Goal: Task Accomplishment & Management: Use online tool/utility

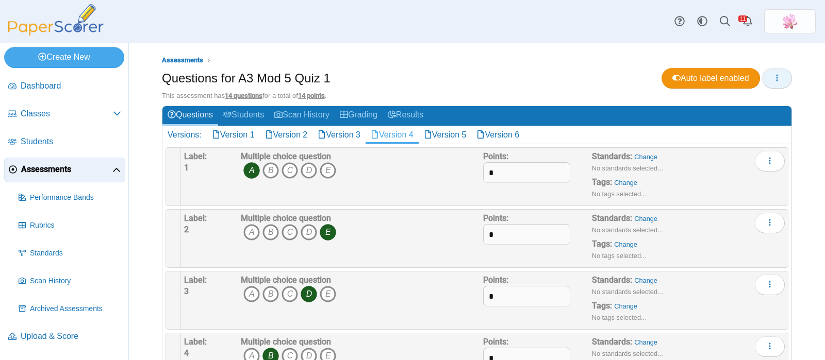
click at [773, 77] on icon "button" at bounding box center [777, 78] width 8 height 8
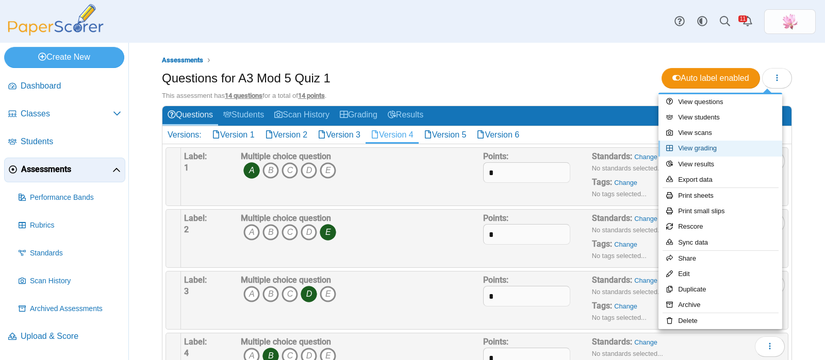
click at [715, 150] on link "View grading" at bounding box center [720, 148] width 124 height 15
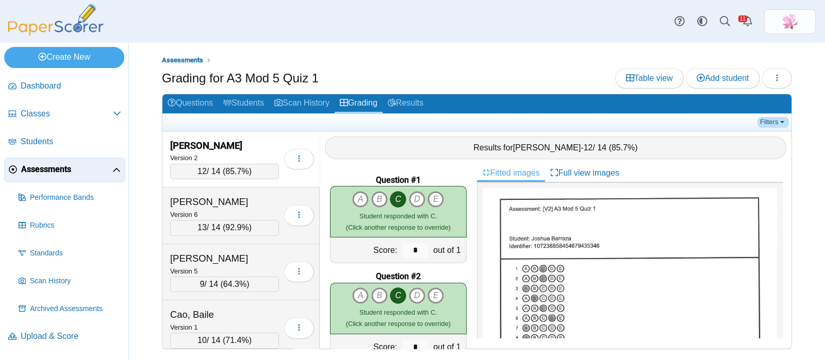
click at [777, 123] on link "Filters" at bounding box center [772, 122] width 31 height 10
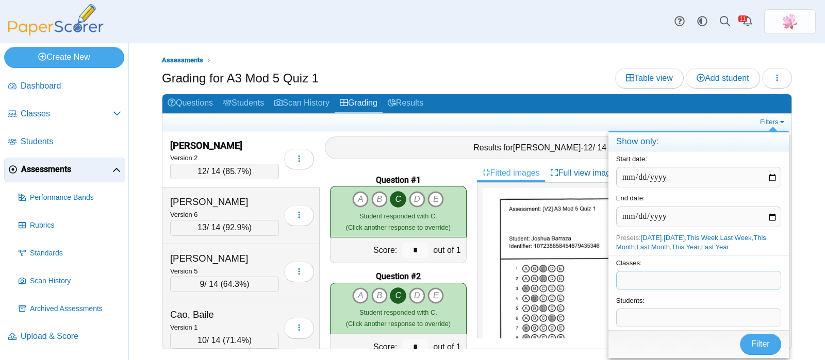
click at [674, 282] on span at bounding box center [698, 281] width 164 height 18
click at [757, 344] on span "Filter" at bounding box center [760, 344] width 19 height 9
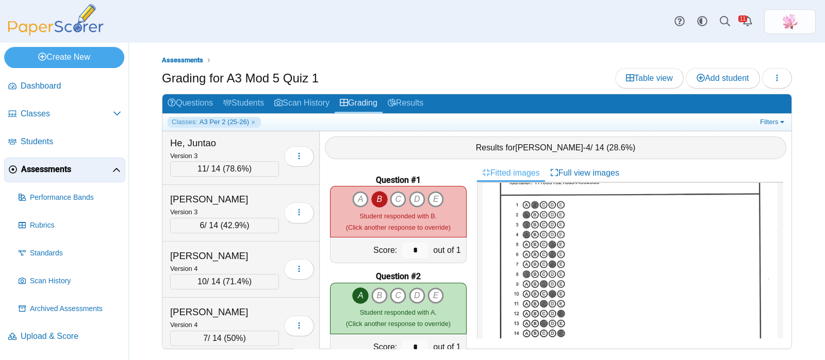
scroll to position [257, 0]
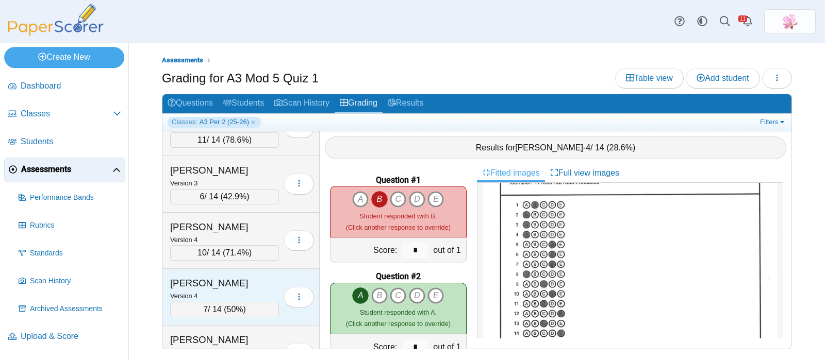
click at [227, 279] on div "Huang, Christine" at bounding box center [221, 283] width 103 height 13
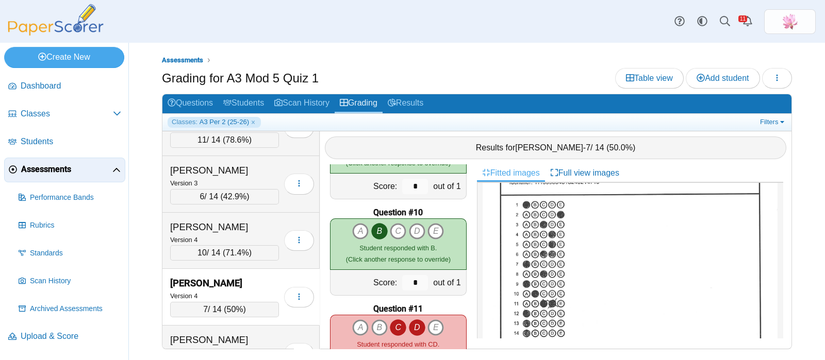
scroll to position [901, 0]
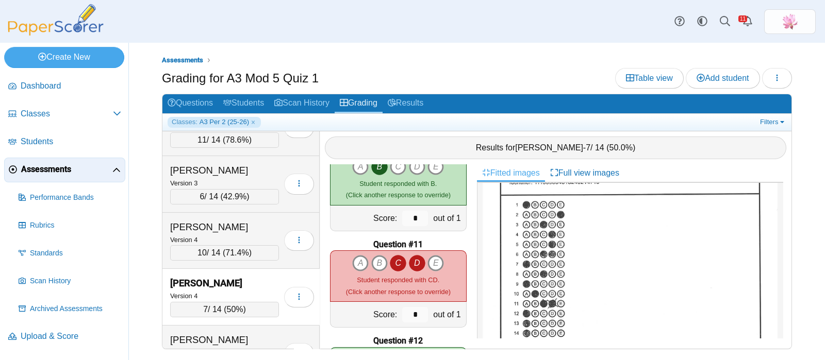
click at [415, 264] on icon "D" at bounding box center [417, 263] width 16 height 16
type input "*"
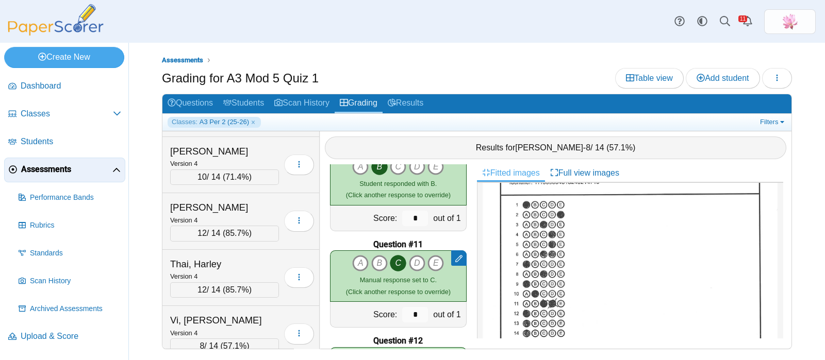
scroll to position [1095, 0]
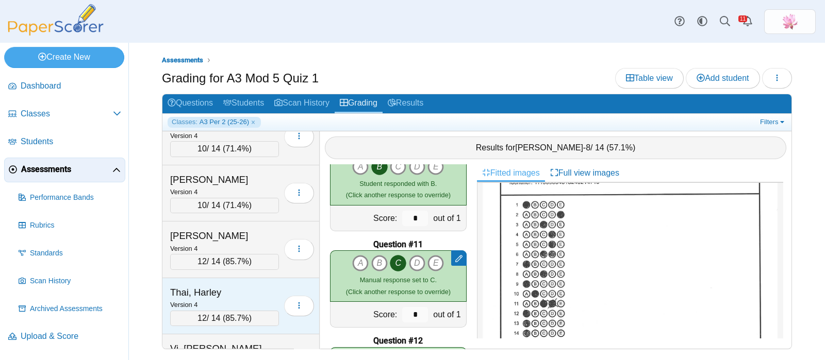
click at [226, 290] on div "Thai, Harley" at bounding box center [221, 292] width 103 height 13
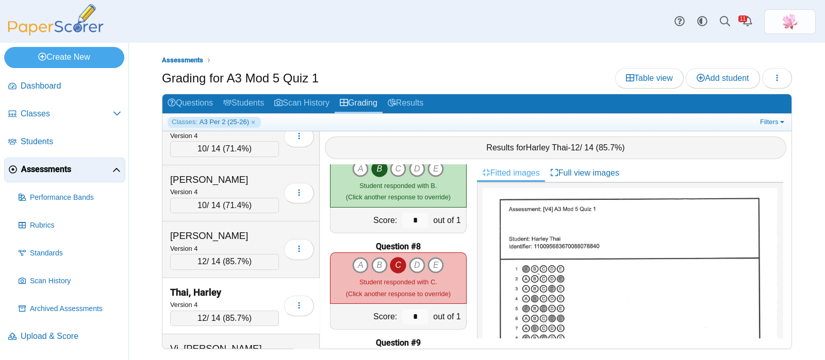
scroll to position [580, 0]
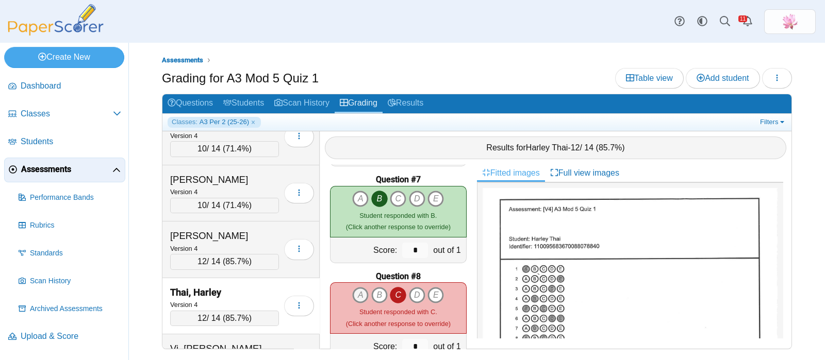
click at [358, 296] on icon "A" at bounding box center [360, 295] width 16 height 16
type input "*"
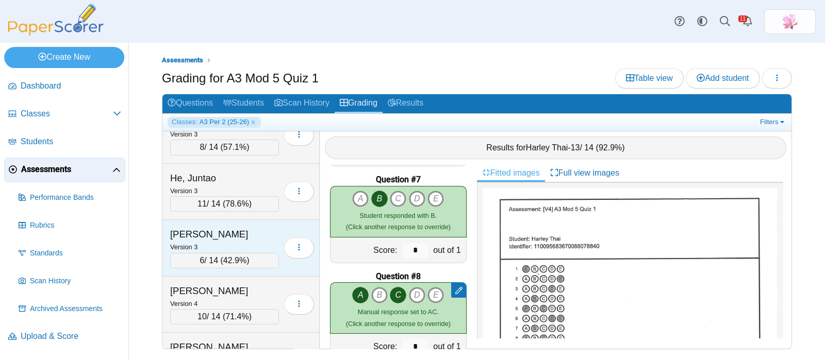
scroll to position [128, 0]
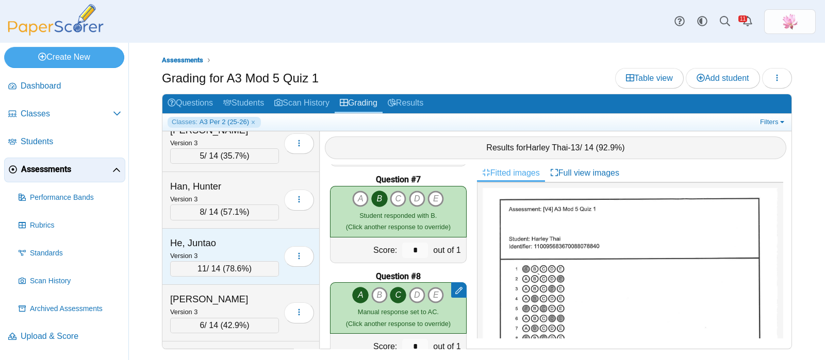
click at [217, 230] on div "He, Juntao Version 3 11 / 14 ( 78.6% )" at bounding box center [240, 257] width 157 height 57
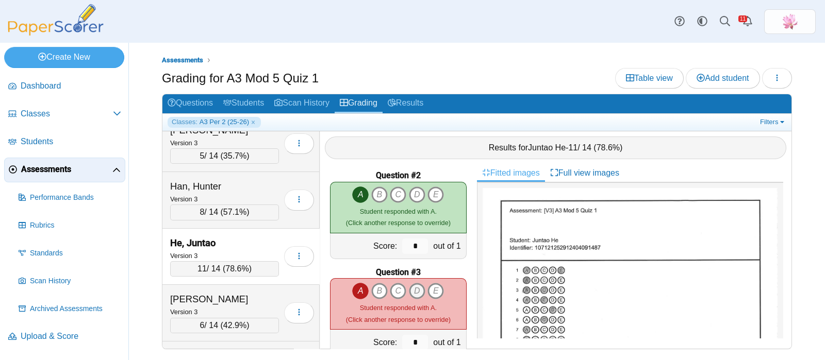
scroll to position [93, 0]
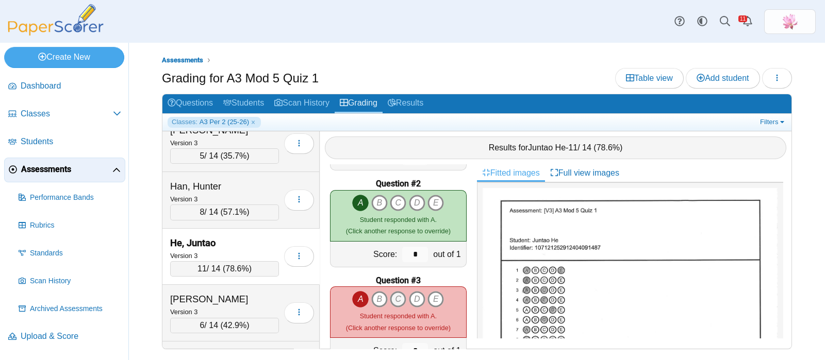
click at [394, 298] on icon "C" at bounding box center [398, 299] width 16 height 16
type input "*"
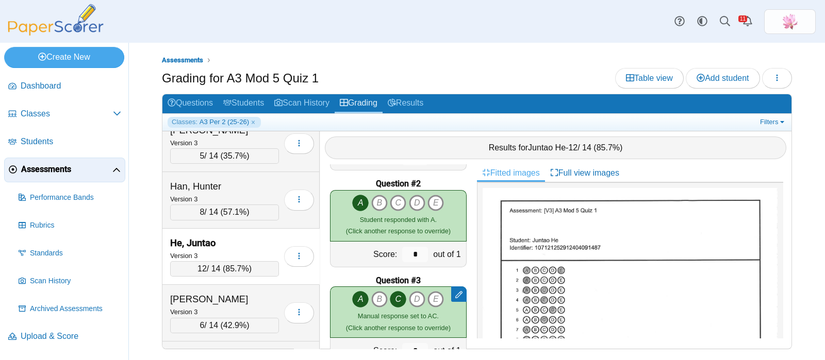
scroll to position [0, 0]
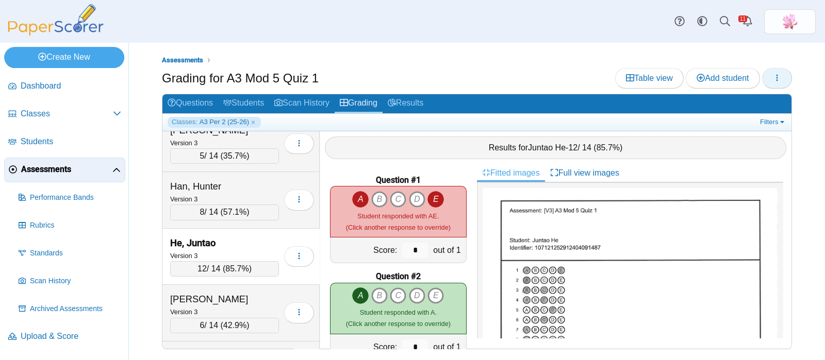
click at [768, 76] on button "button" at bounding box center [777, 78] width 30 height 21
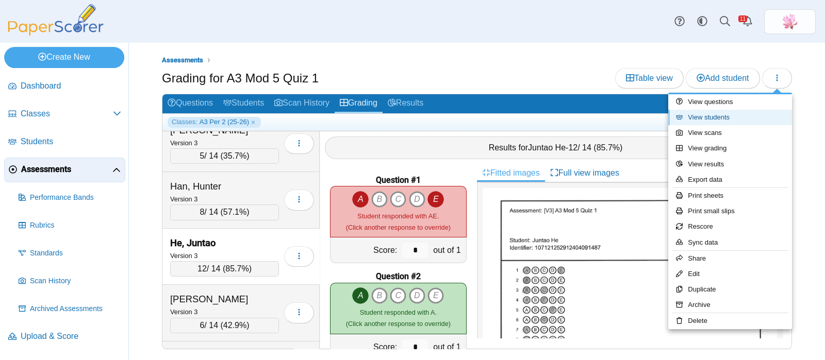
click at [733, 112] on link "View students" at bounding box center [730, 117] width 124 height 15
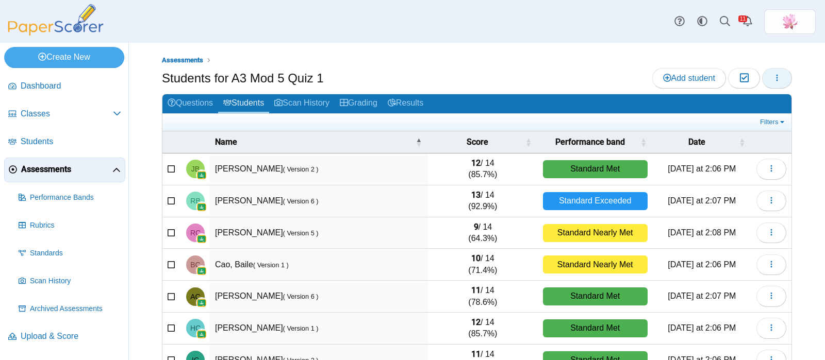
click at [772, 79] on button "button" at bounding box center [777, 78] width 30 height 21
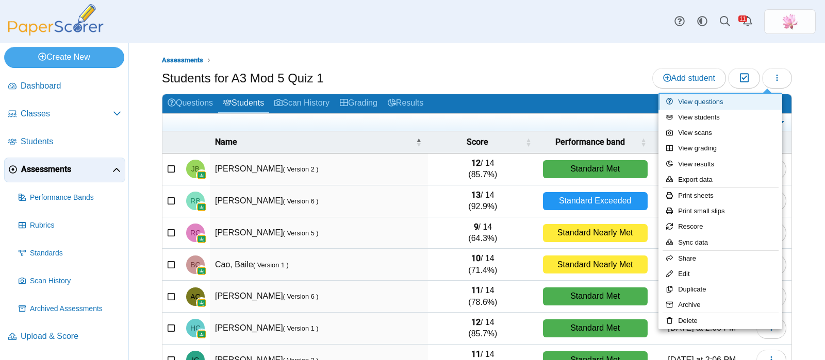
click at [725, 100] on link "View questions" at bounding box center [720, 101] width 124 height 15
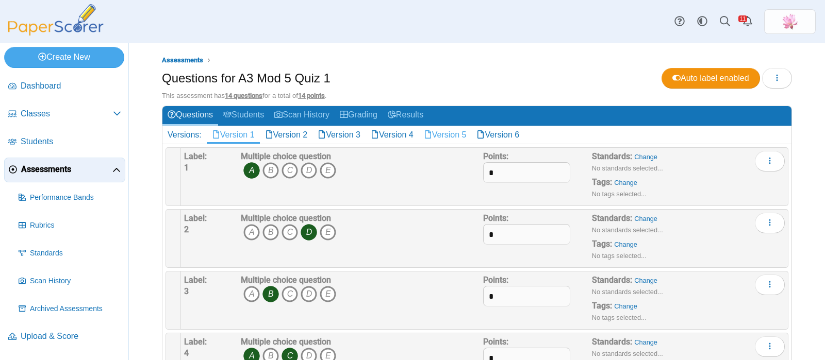
click at [455, 132] on link "Version 5" at bounding box center [445, 135] width 53 height 18
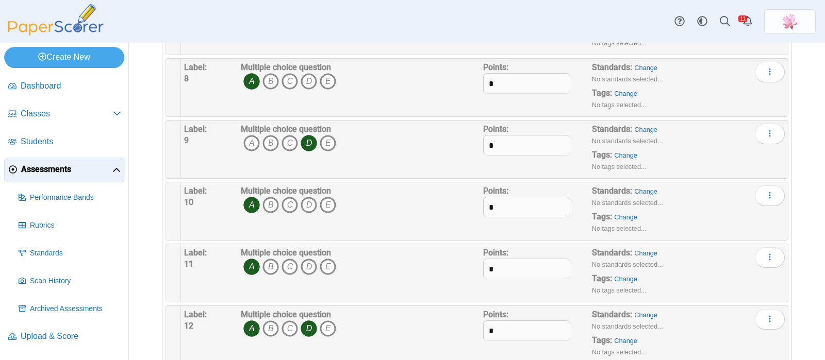
scroll to position [580, 0]
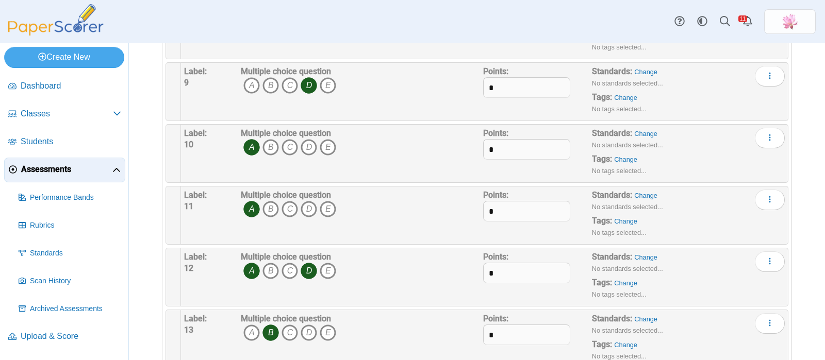
click at [308, 274] on icon "D" at bounding box center [308, 271] width 16 height 16
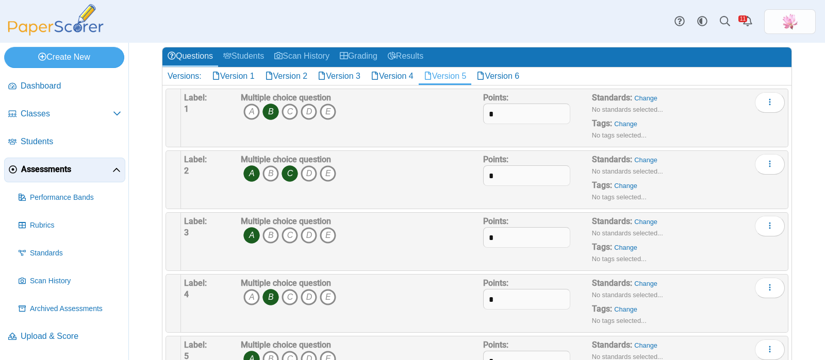
scroll to position [0, 0]
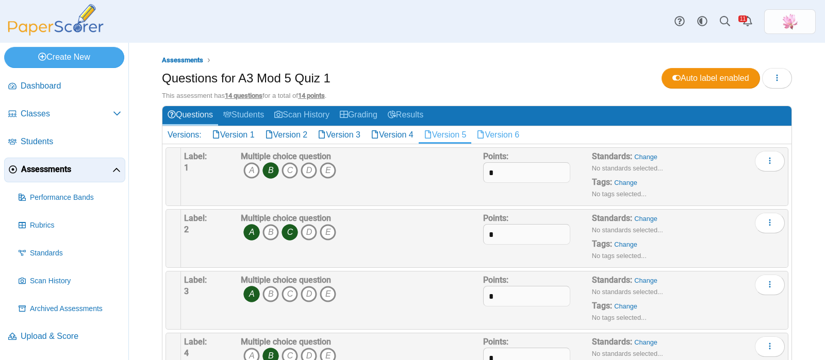
click at [510, 130] on link "Version 6" at bounding box center [497, 135] width 53 height 18
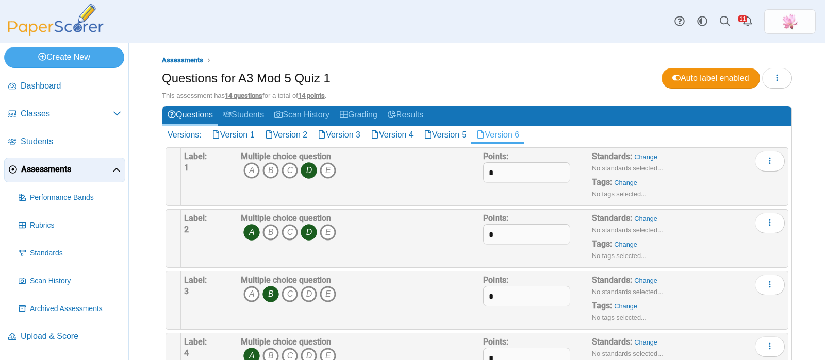
click at [247, 230] on icon "A" at bounding box center [251, 232] width 16 height 16
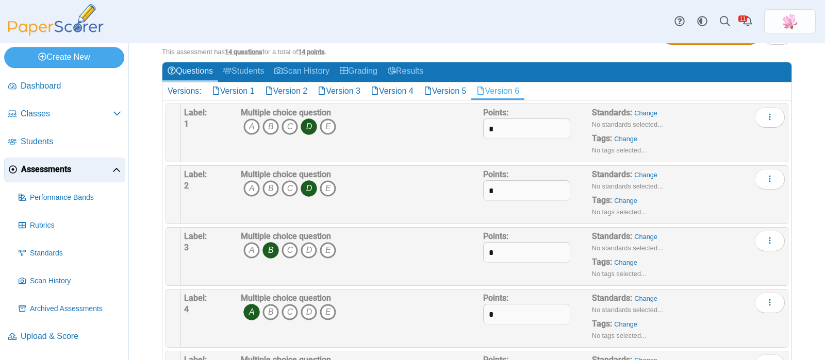
scroll to position [64, 0]
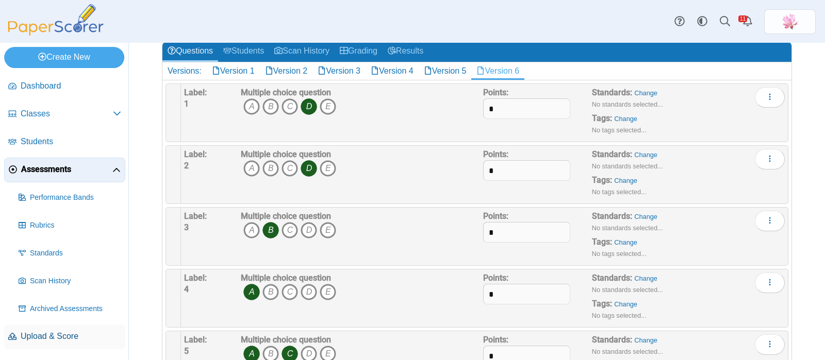
click at [54, 333] on span "Upload & Score" at bounding box center [71, 336] width 101 height 11
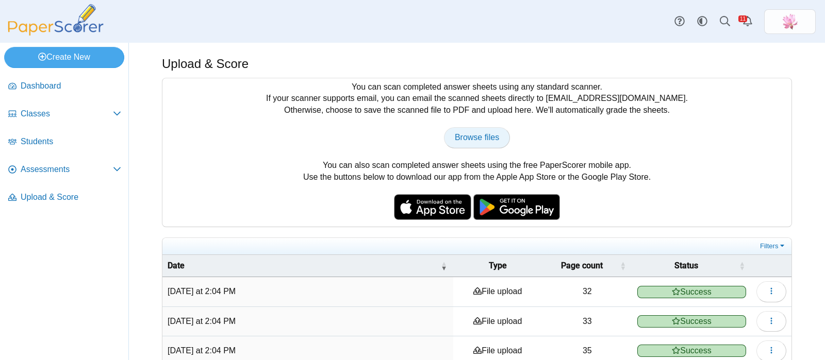
click at [466, 145] on link "Browse files" at bounding box center [477, 137] width 66 height 21
type input "**********"
click at [57, 173] on span "Assessments" at bounding box center [67, 169] width 92 height 11
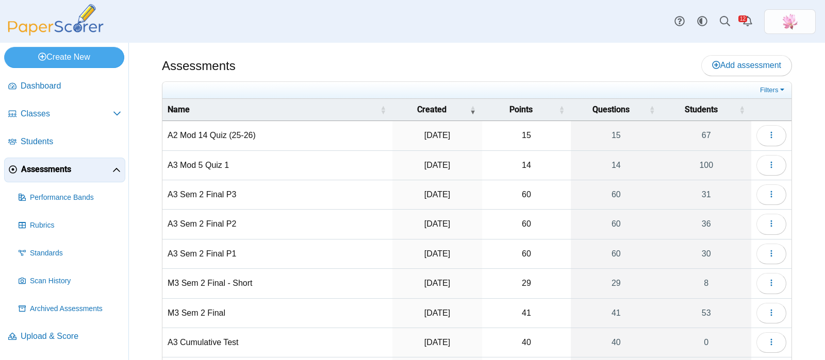
click at [218, 161] on td "A3 Mod 5 Quiz 1" at bounding box center [277, 165] width 230 height 29
click at [756, 163] on button "button" at bounding box center [771, 165] width 30 height 21
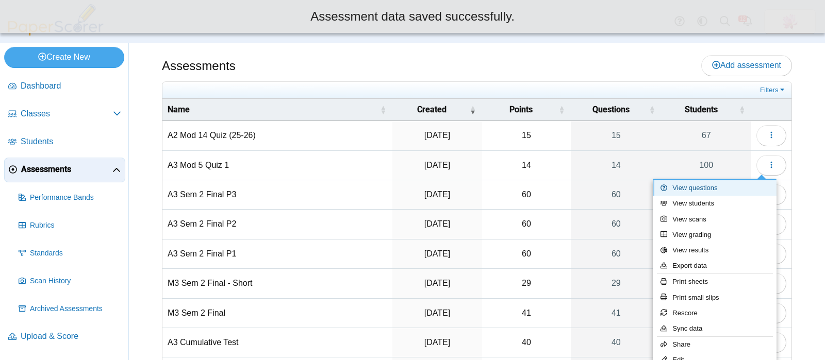
click at [716, 189] on link "View questions" at bounding box center [715, 187] width 124 height 15
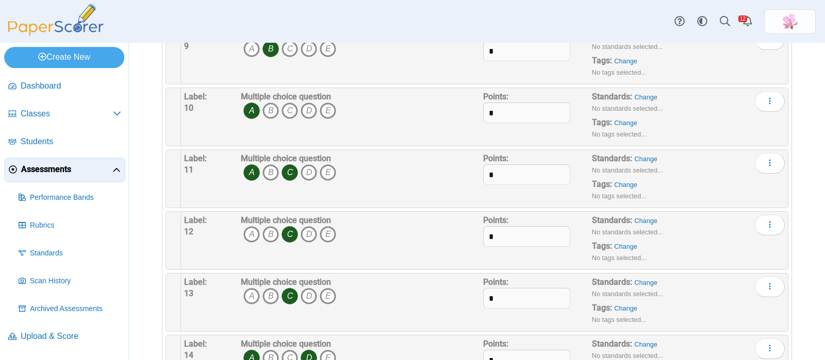
scroll to position [670, 0]
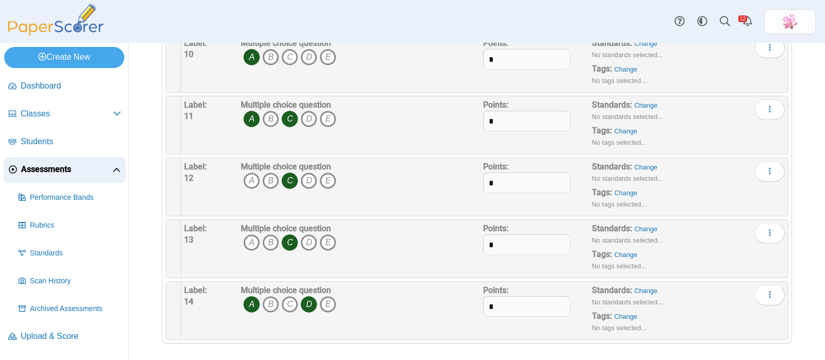
click at [308, 300] on icon "D" at bounding box center [308, 304] width 16 height 16
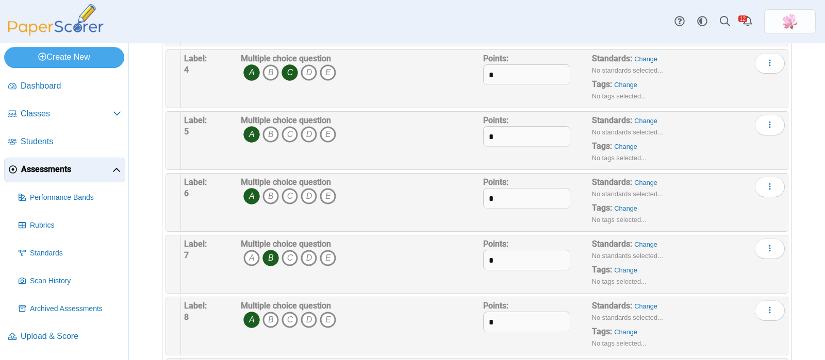
scroll to position [0, 0]
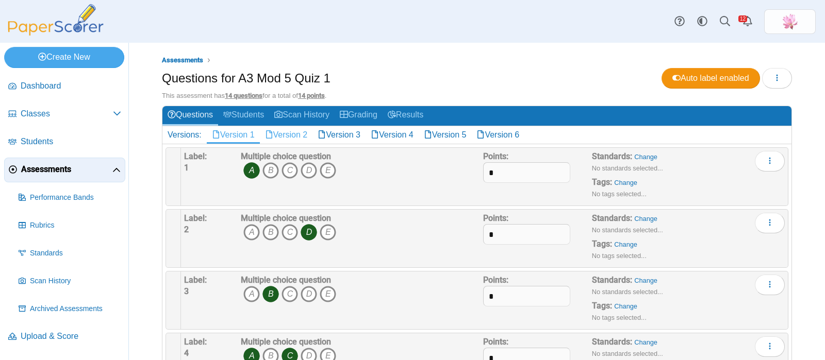
click at [287, 133] on link "Version 2" at bounding box center [286, 135] width 53 height 18
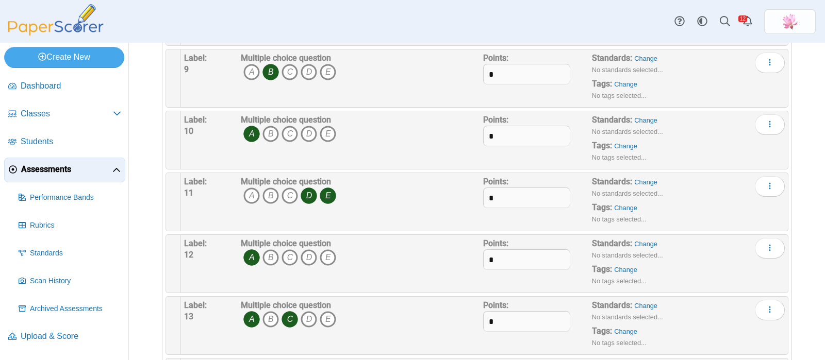
scroll to position [541, 0]
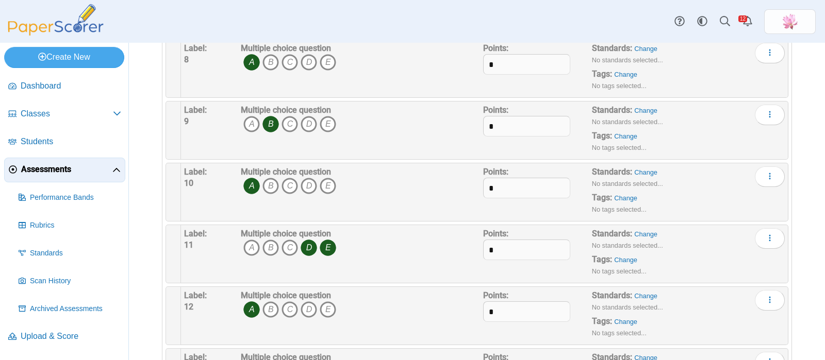
click at [309, 251] on icon "D" at bounding box center [308, 248] width 16 height 16
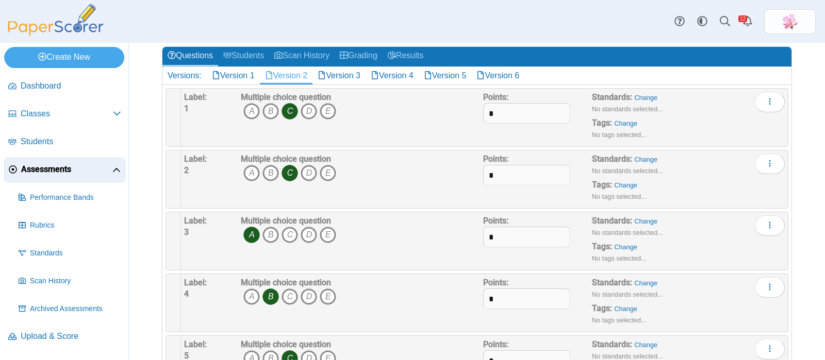
scroll to position [0, 0]
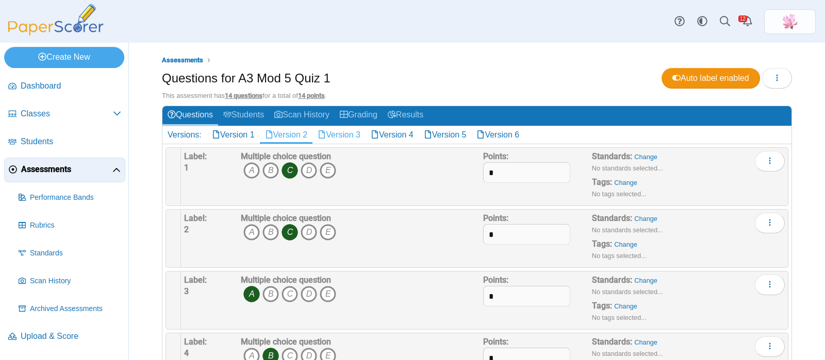
click at [353, 133] on link "Version 3" at bounding box center [338, 135] width 53 height 18
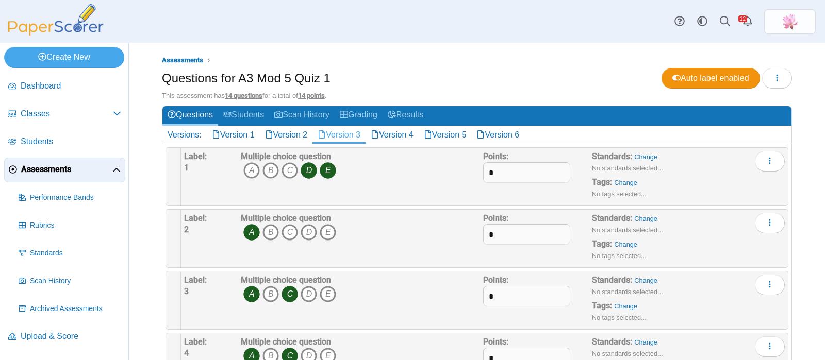
scroll to position [64, 0]
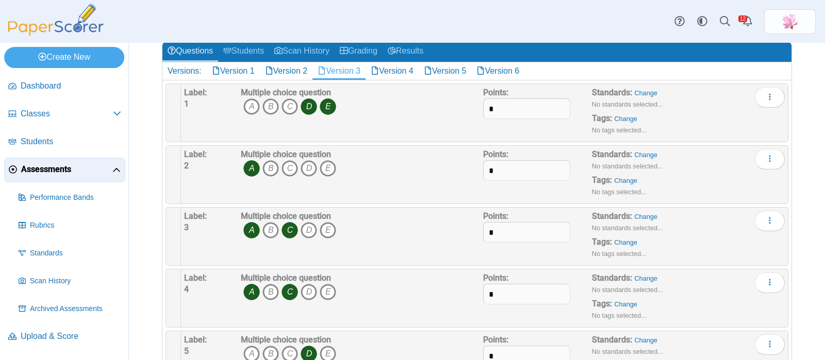
click at [326, 104] on icon "E" at bounding box center [328, 106] width 16 height 16
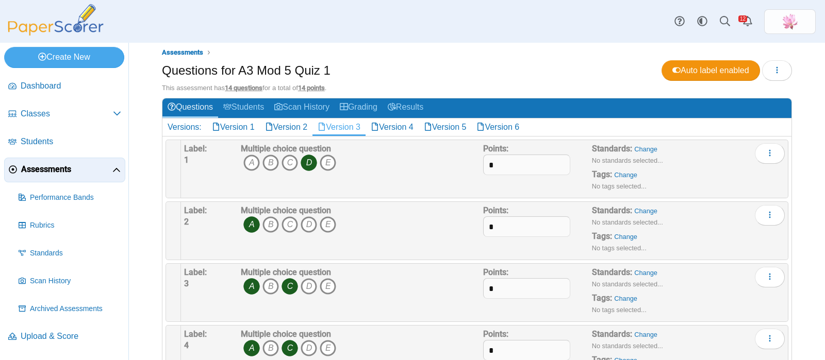
scroll to position [0, 0]
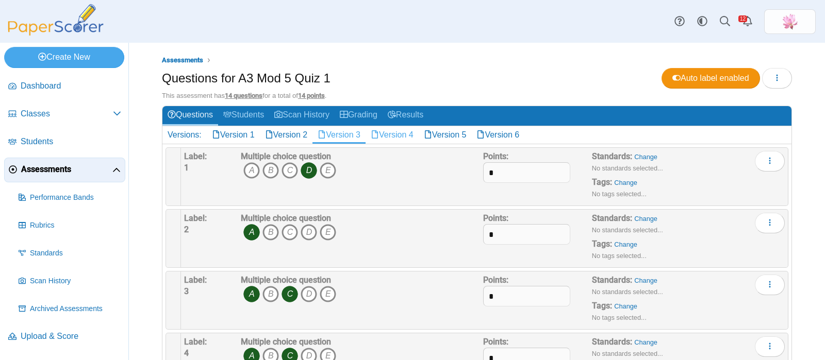
click at [408, 134] on link "Version 4" at bounding box center [391, 135] width 53 height 18
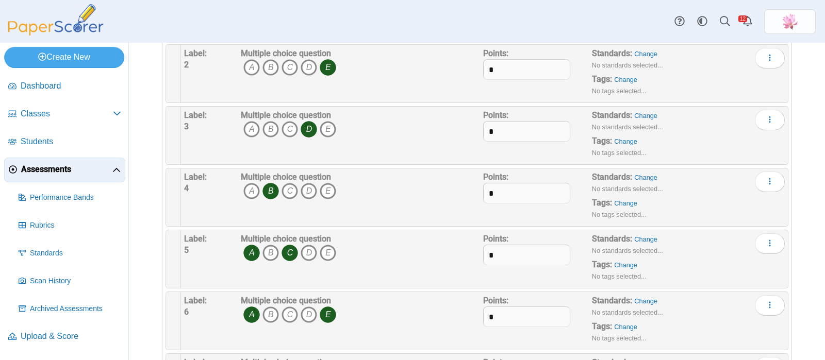
scroll to position [193, 0]
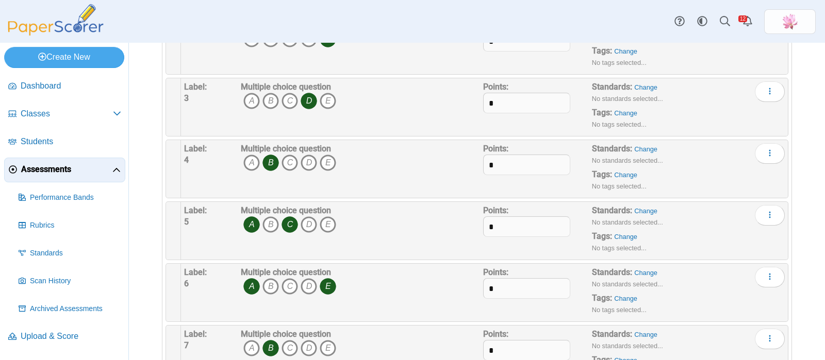
click at [249, 288] on icon "A" at bounding box center [251, 286] width 16 height 16
click at [52, 332] on span "Upload & Score" at bounding box center [71, 336] width 101 height 11
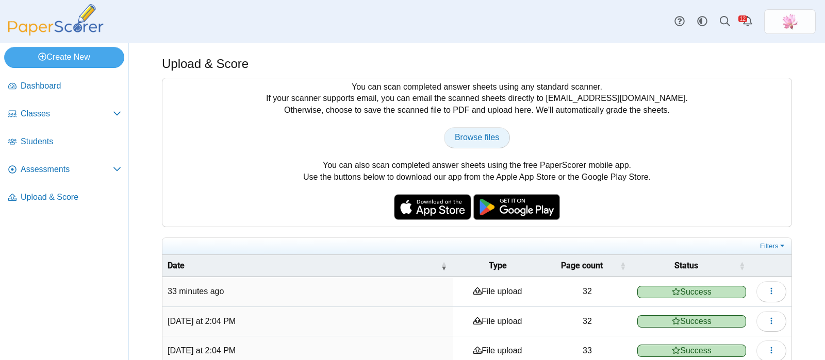
click at [466, 142] on span "Browse files" at bounding box center [477, 137] width 44 height 9
type input "**********"
click at [461, 143] on link "Browse files" at bounding box center [477, 137] width 66 height 21
type input "**********"
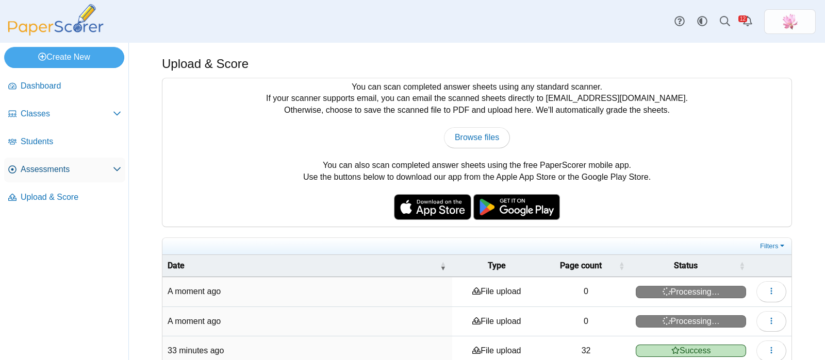
click at [76, 169] on span "Assessments" at bounding box center [67, 169] width 92 height 11
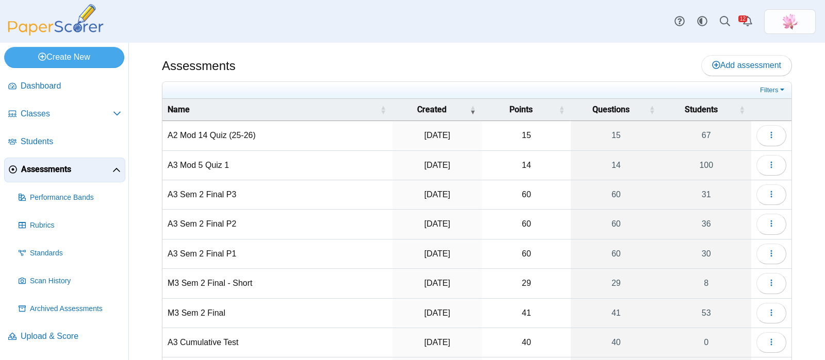
click at [222, 163] on td "A3 Mod 5 Quiz 1" at bounding box center [277, 165] width 230 height 29
click at [759, 158] on button "button" at bounding box center [771, 165] width 30 height 21
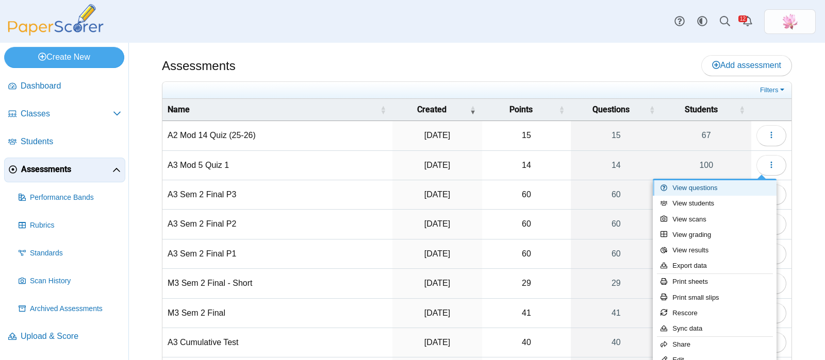
click at [700, 188] on link "View questions" at bounding box center [715, 187] width 124 height 15
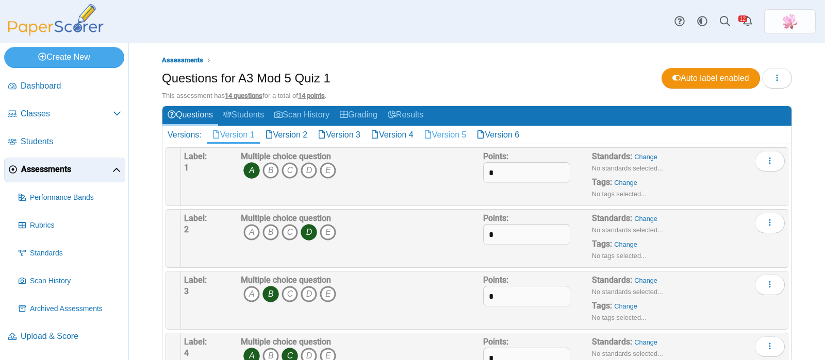
click at [448, 132] on link "Version 5" at bounding box center [445, 135] width 53 height 18
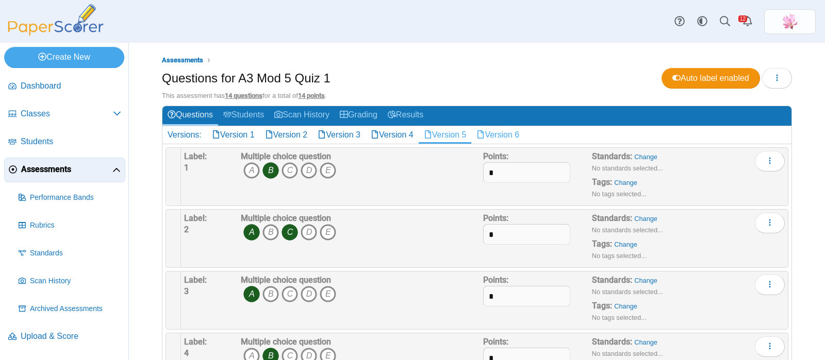
click at [524, 137] on link "Version 6" at bounding box center [497, 135] width 53 height 18
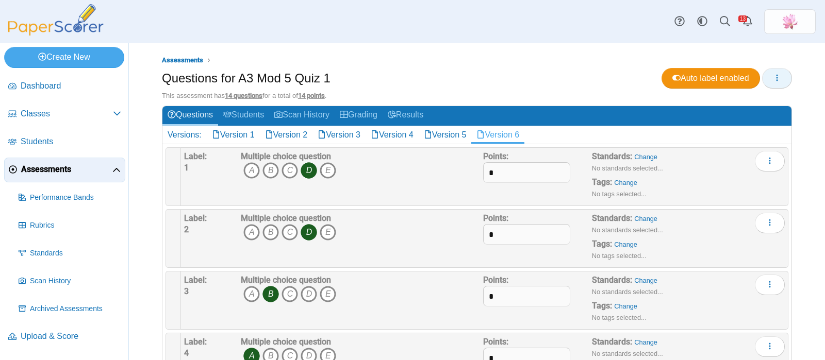
click at [775, 79] on button "button" at bounding box center [777, 78] width 30 height 21
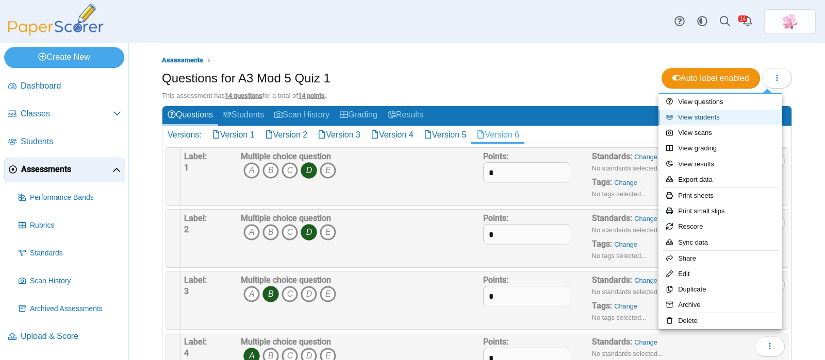
click at [729, 119] on link "View students" at bounding box center [720, 117] width 124 height 15
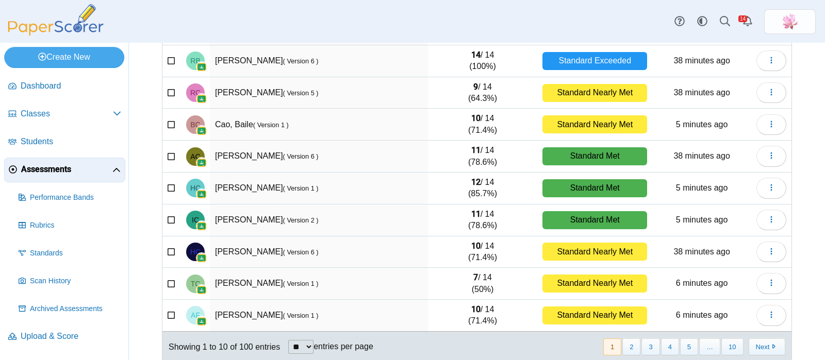
scroll to position [152, 0]
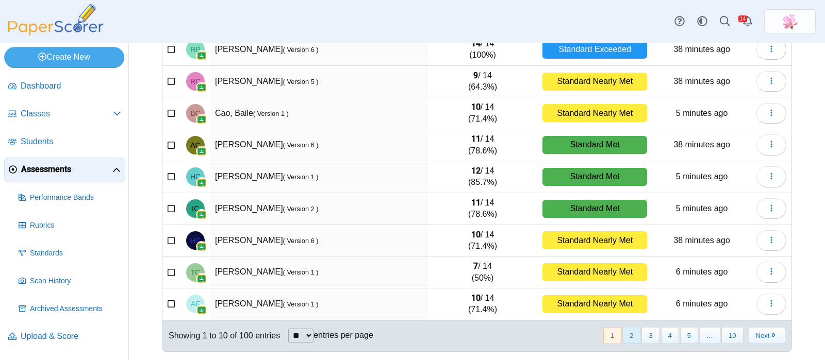
click at [625, 333] on button "2" at bounding box center [631, 335] width 18 height 17
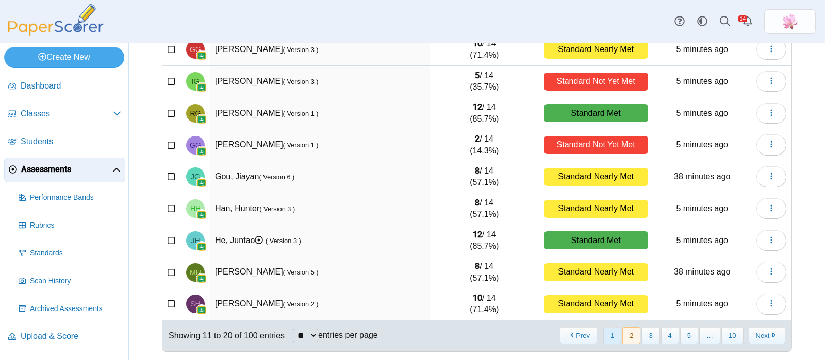
click at [605, 340] on button "1" at bounding box center [612, 335] width 18 height 17
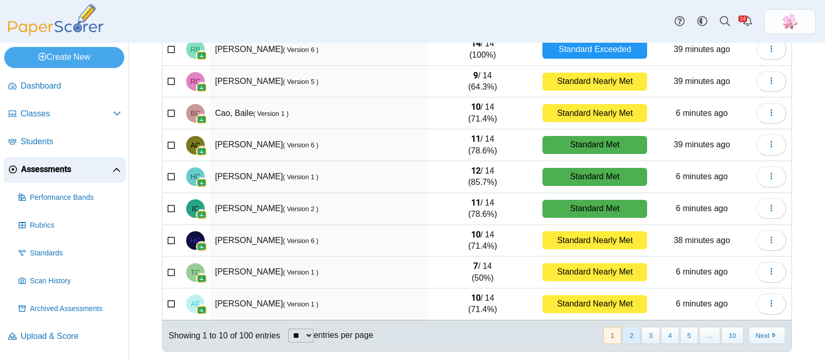
click at [627, 337] on button "2" at bounding box center [631, 335] width 18 height 17
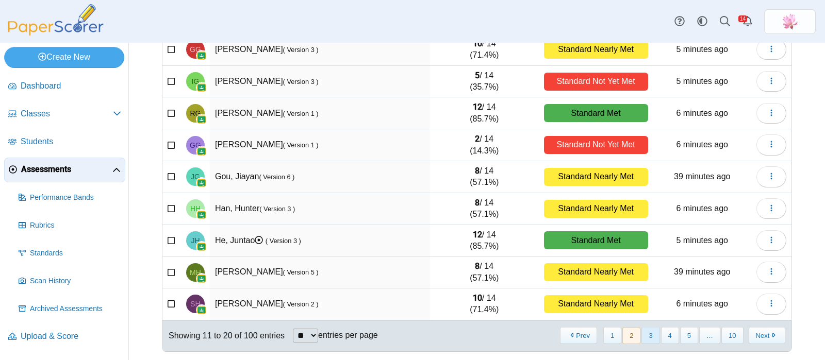
click at [644, 336] on button "3" at bounding box center [650, 335] width 18 height 17
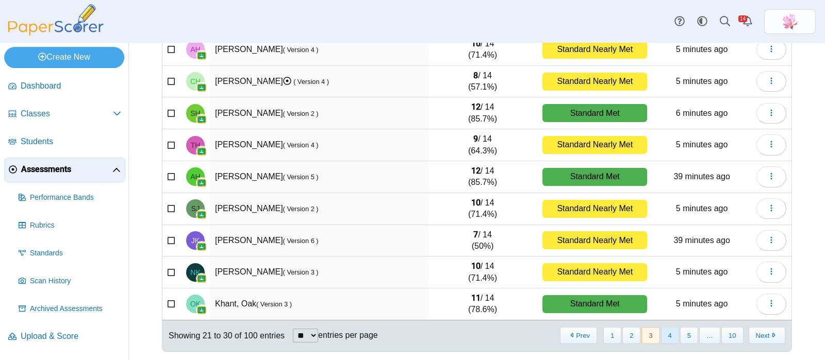
click at [661, 338] on button "4" at bounding box center [670, 335] width 18 height 17
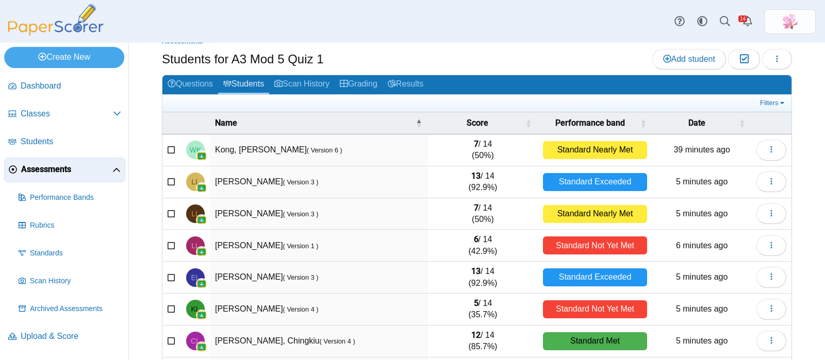
scroll to position [0, 0]
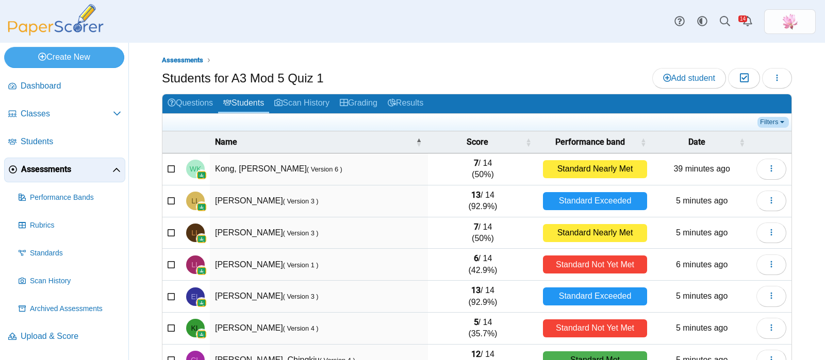
click at [763, 124] on link "Filters" at bounding box center [772, 122] width 31 height 10
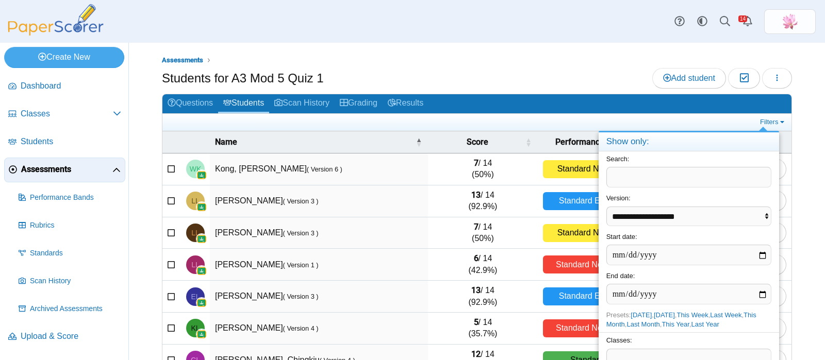
click at [624, 349] on span at bounding box center [689, 358] width 164 height 18
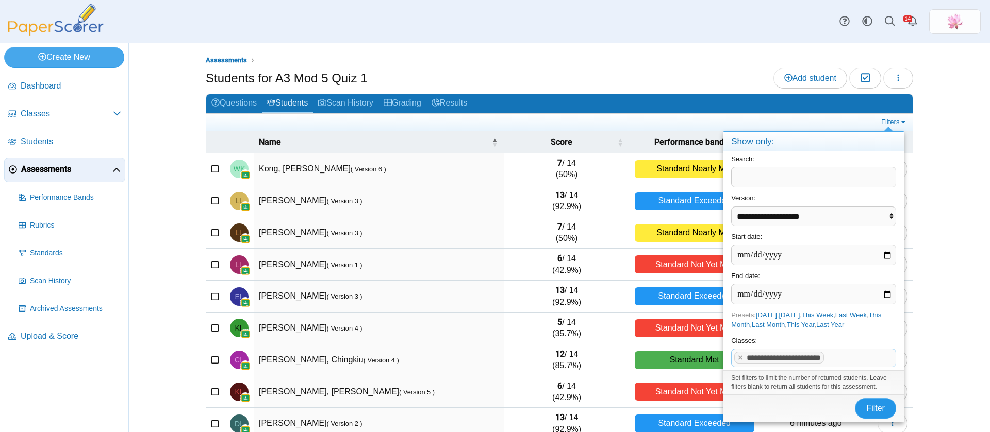
click at [824, 360] on button "Filter" at bounding box center [875, 408] width 41 height 21
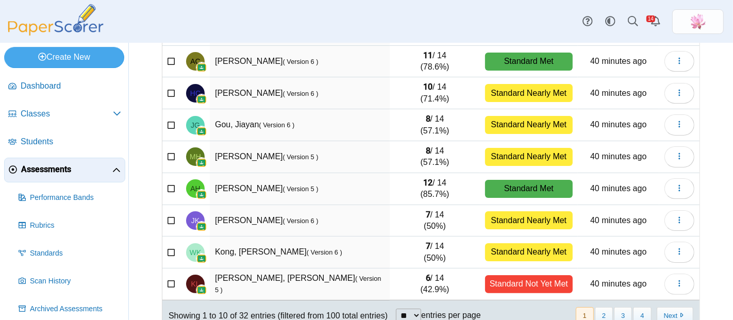
scroll to position [190, 0]
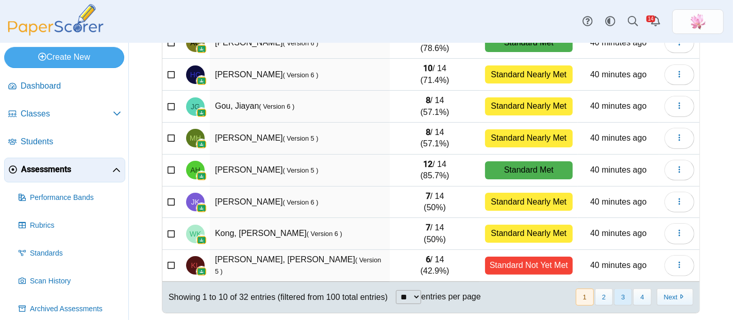
click at [614, 298] on button "3" at bounding box center [623, 297] width 18 height 17
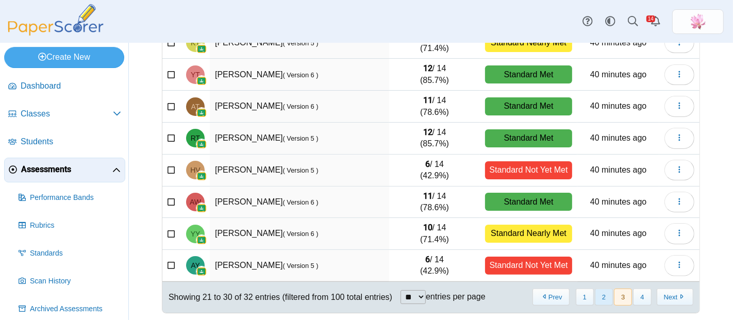
click at [600, 301] on button "2" at bounding box center [604, 297] width 18 height 17
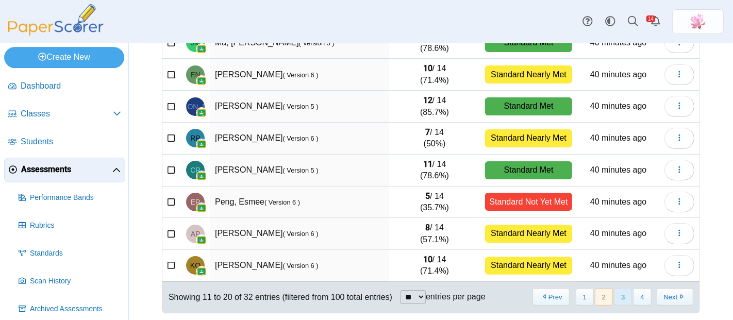
click at [614, 295] on button "3" at bounding box center [623, 297] width 18 height 17
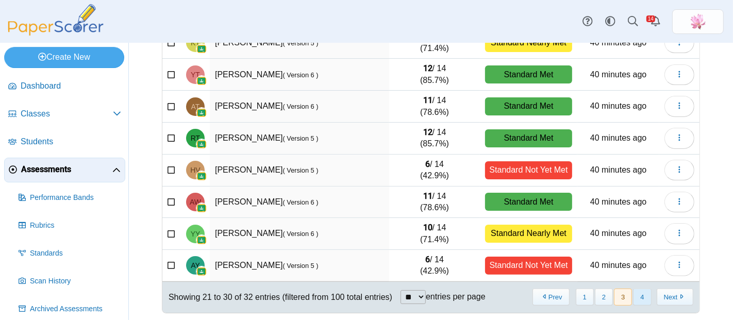
click at [633, 292] on button "4" at bounding box center [642, 297] width 18 height 17
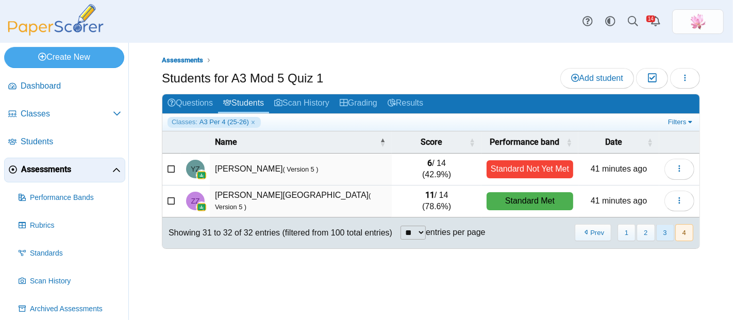
click at [661, 230] on button "3" at bounding box center [665, 232] width 18 height 17
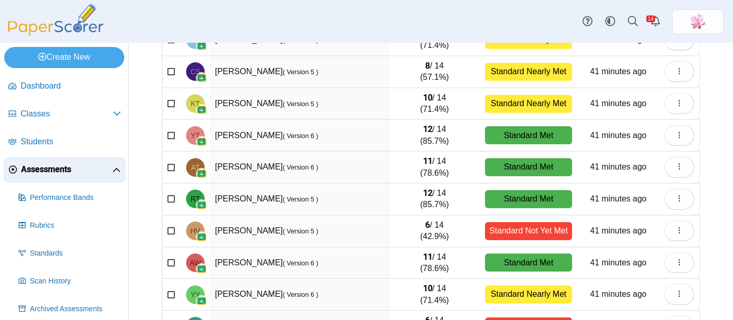
scroll to position [190, 0]
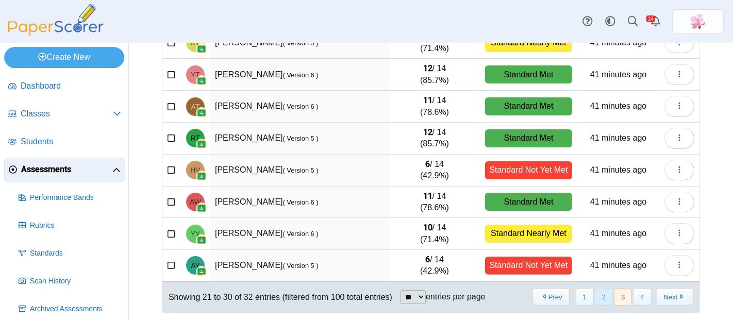
click at [600, 291] on button "2" at bounding box center [604, 297] width 18 height 17
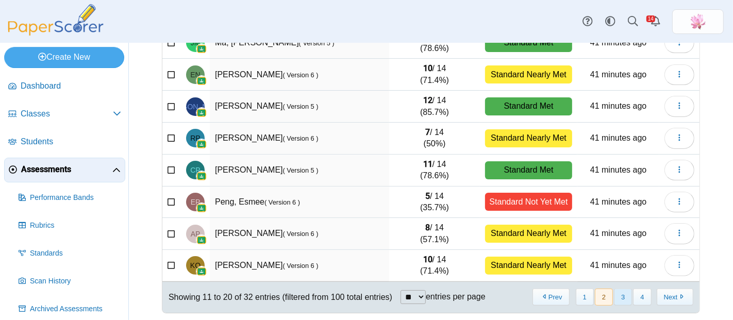
click at [614, 297] on button "3" at bounding box center [623, 297] width 18 height 17
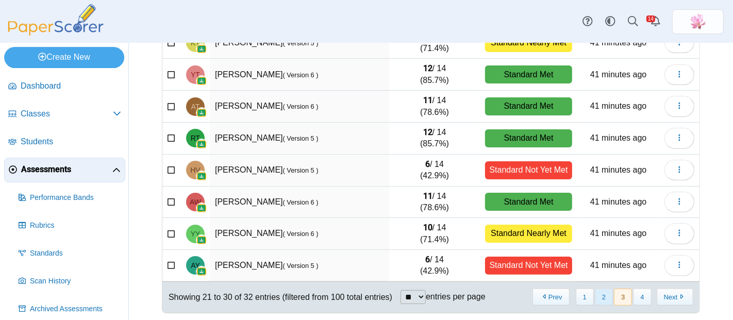
click at [598, 290] on button "2" at bounding box center [604, 297] width 18 height 17
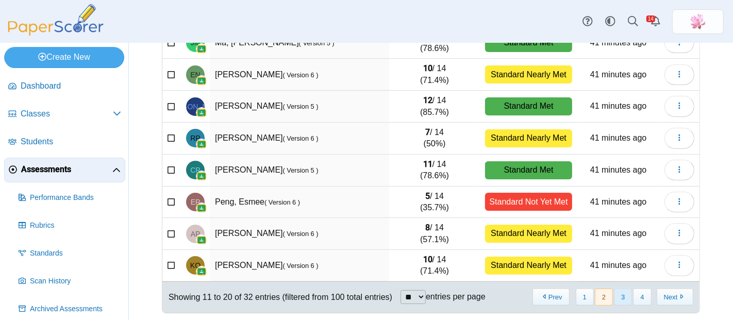
click at [615, 296] on button "3" at bounding box center [623, 297] width 18 height 17
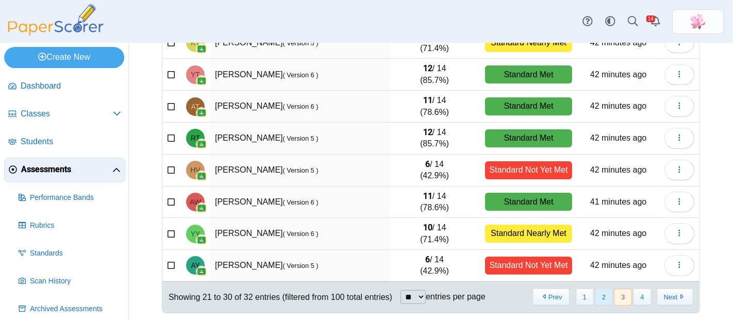
click at [595, 295] on button "2" at bounding box center [604, 297] width 18 height 17
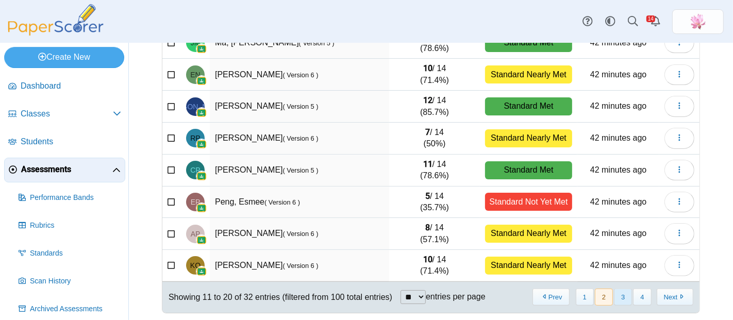
click at [617, 293] on button "3" at bounding box center [623, 297] width 18 height 17
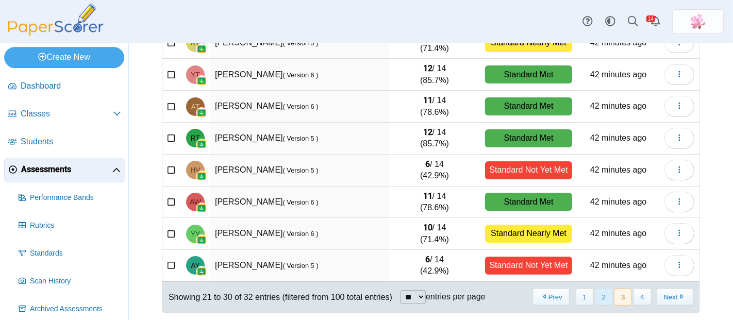
click at [598, 295] on button "2" at bounding box center [604, 297] width 18 height 17
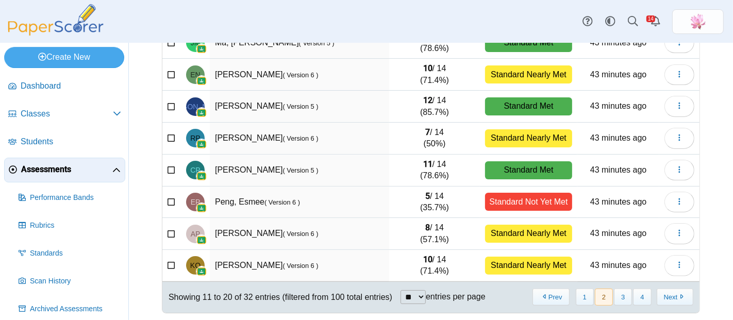
click at [586, 293] on nav "« Prev 1 2 3 4 Next »" at bounding box center [612, 297] width 162 height 17
click at [580, 295] on button "1" at bounding box center [585, 297] width 18 height 17
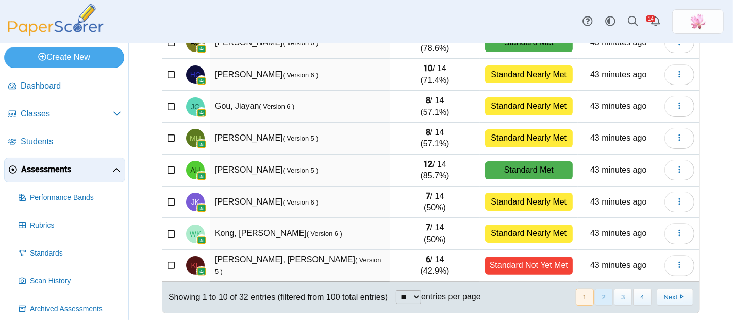
click at [600, 291] on button "2" at bounding box center [604, 297] width 18 height 17
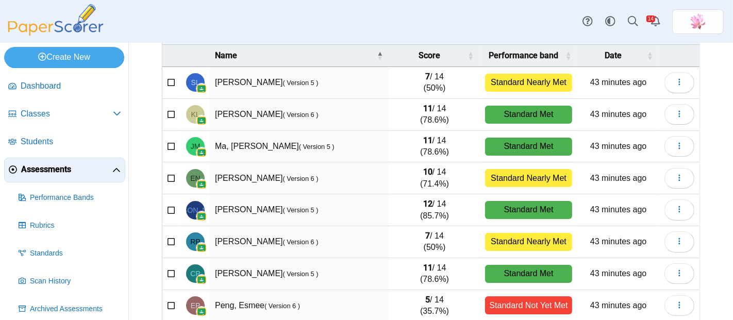
scroll to position [76, 0]
